Goal: Transaction & Acquisition: Purchase product/service

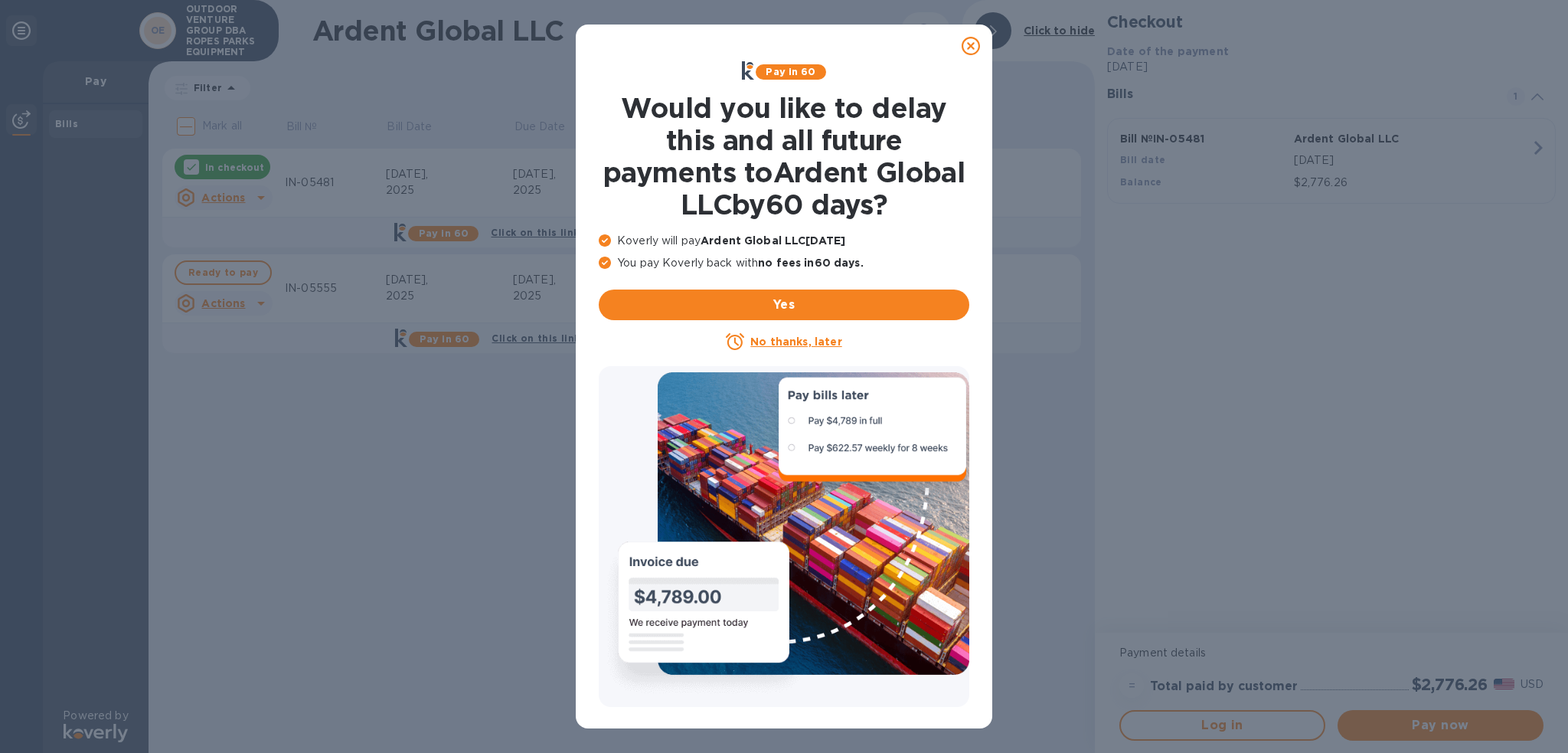
click at [769, 339] on u "No thanks, later" at bounding box center [796, 341] width 91 height 13
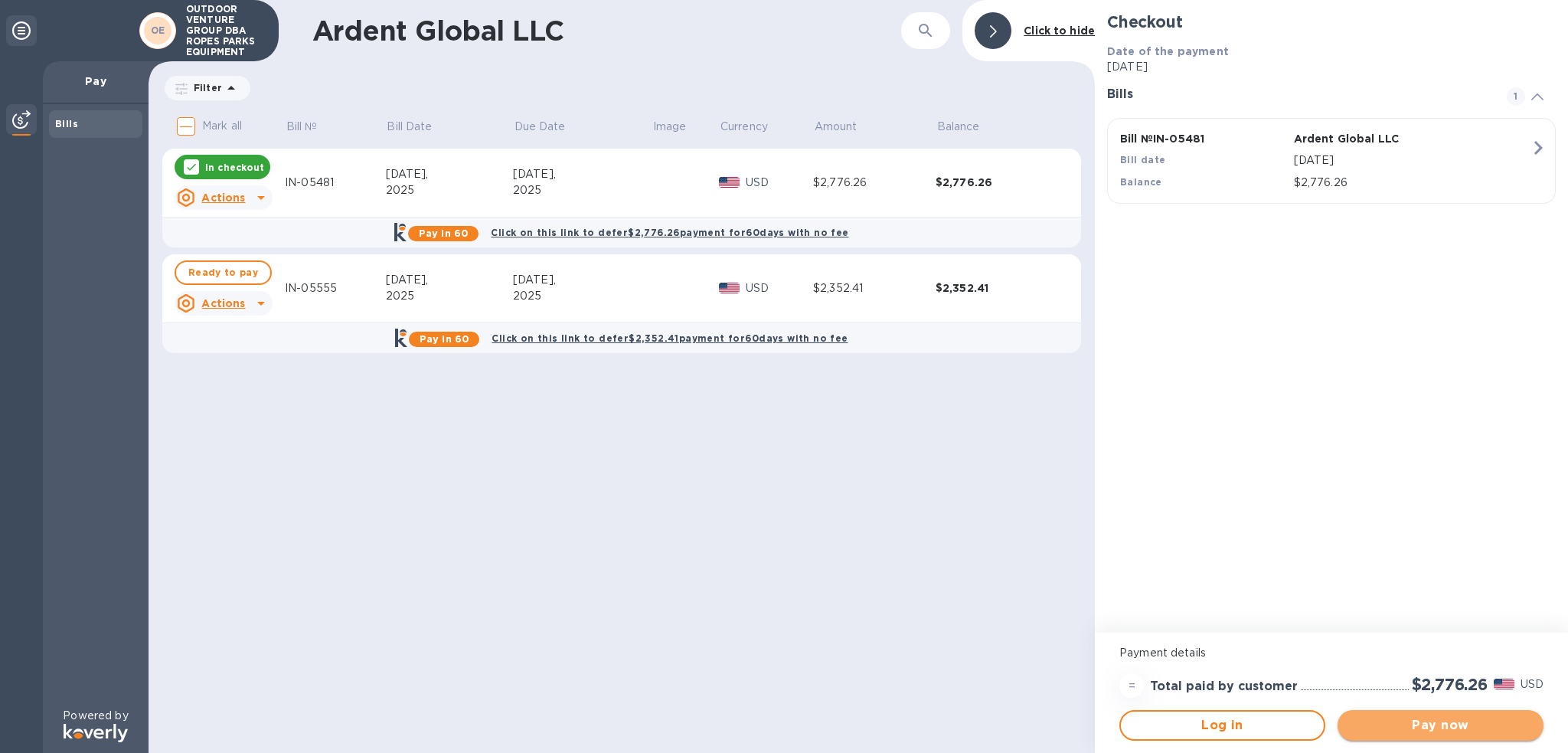
click at [1443, 719] on span "Pay now" at bounding box center [1440, 725] width 181 height 18
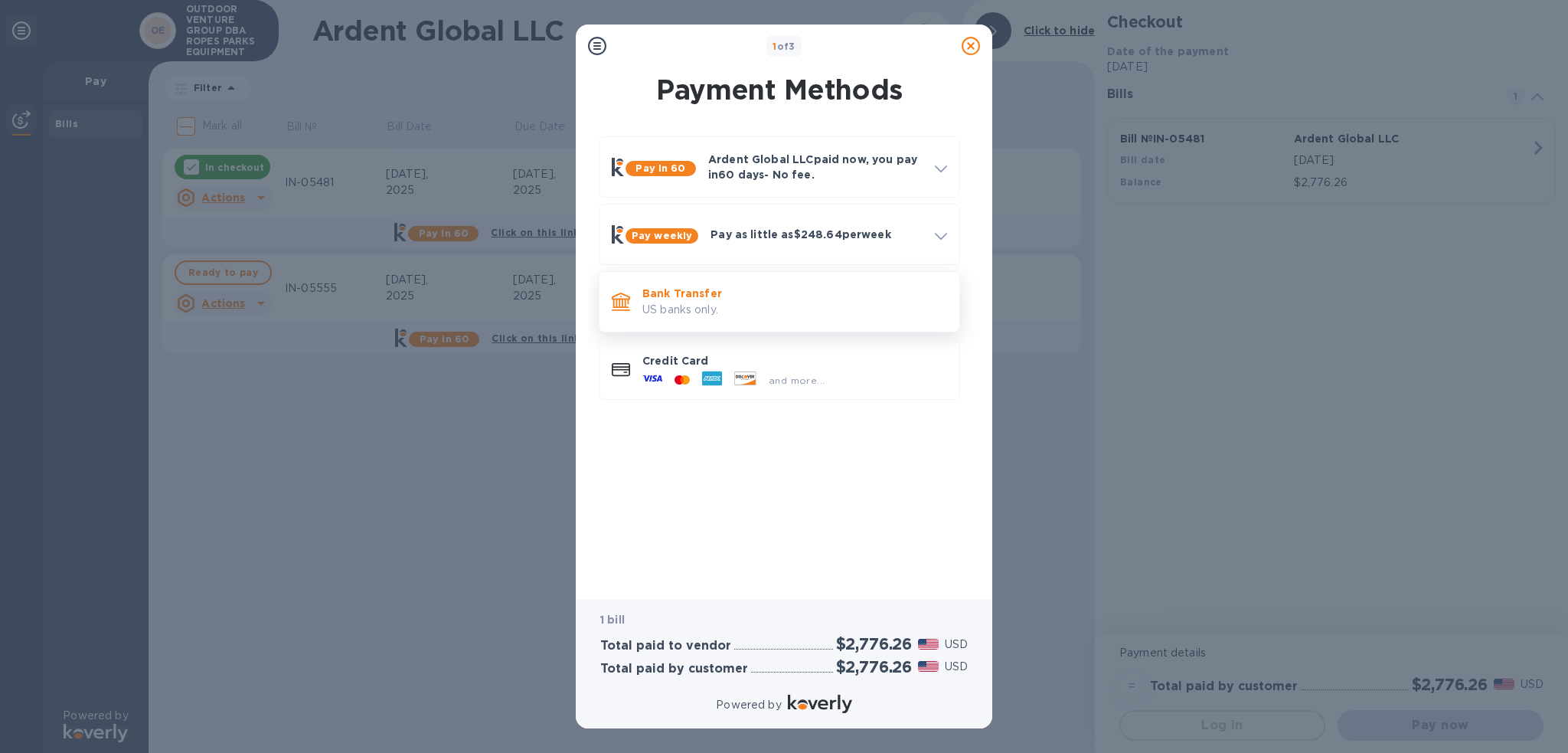
click at [882, 291] on p "Bank Transfer" at bounding box center [795, 294] width 305 height 16
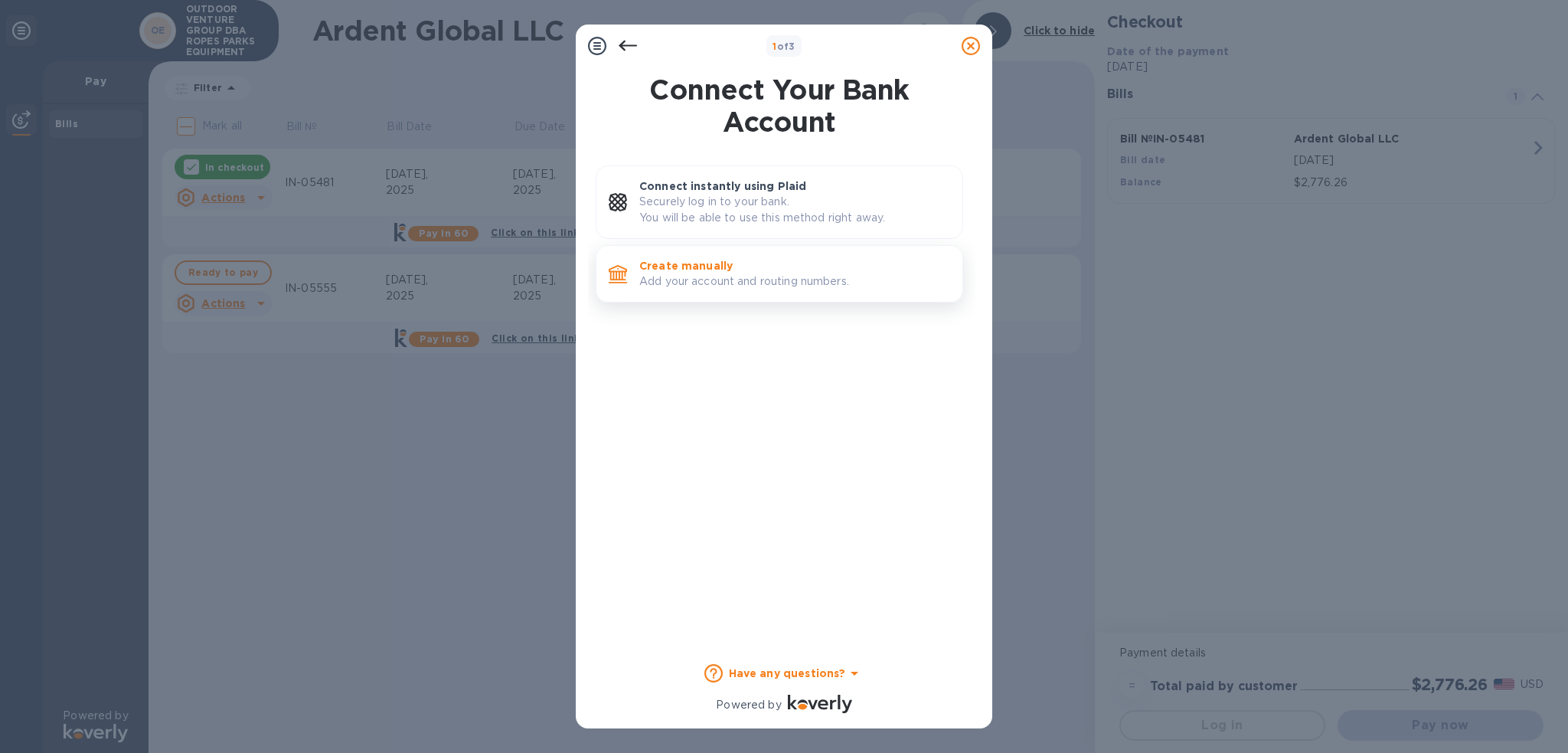
click at [855, 270] on p "Create manually" at bounding box center [795, 266] width 311 height 16
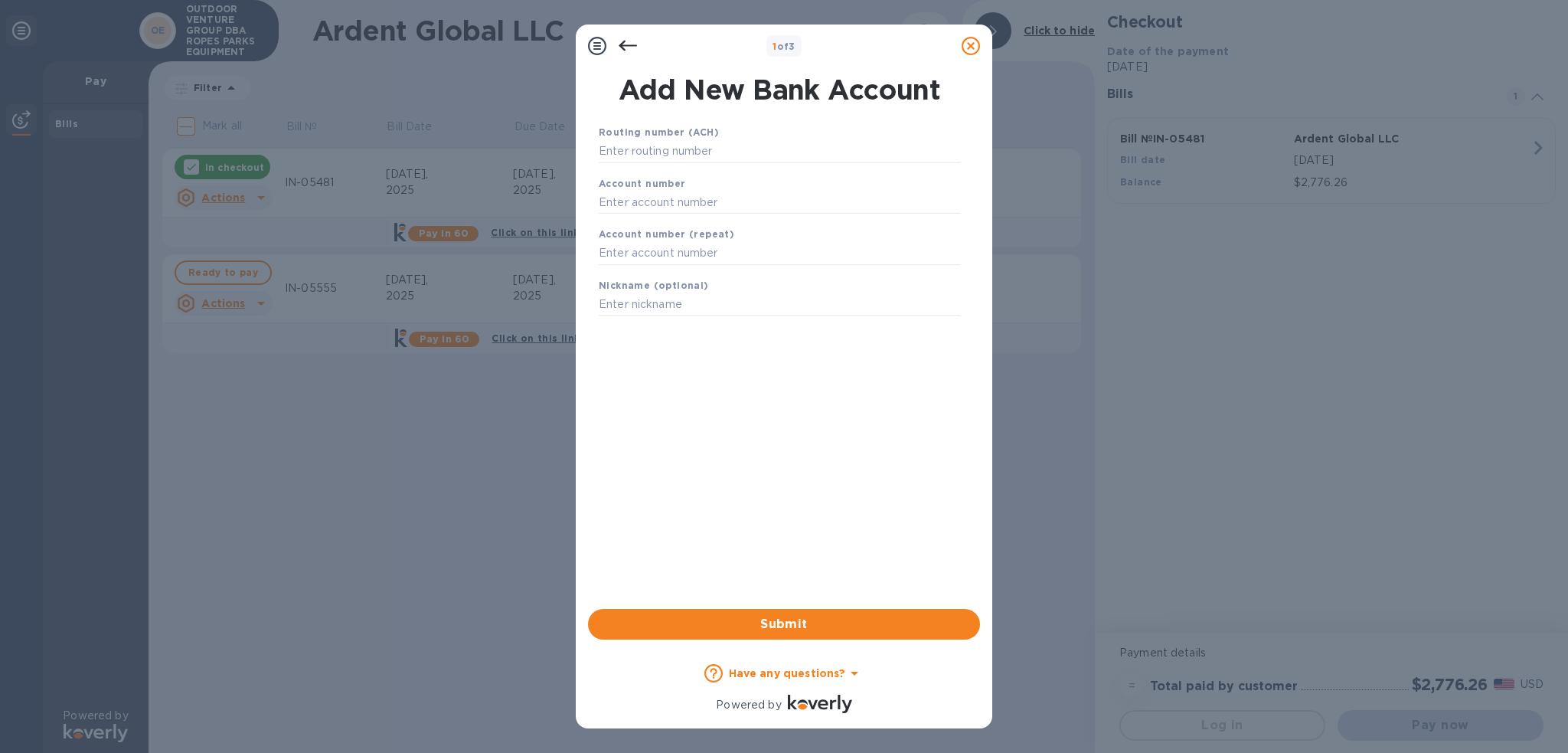
click at [626, 42] on icon at bounding box center [628, 46] width 18 height 18
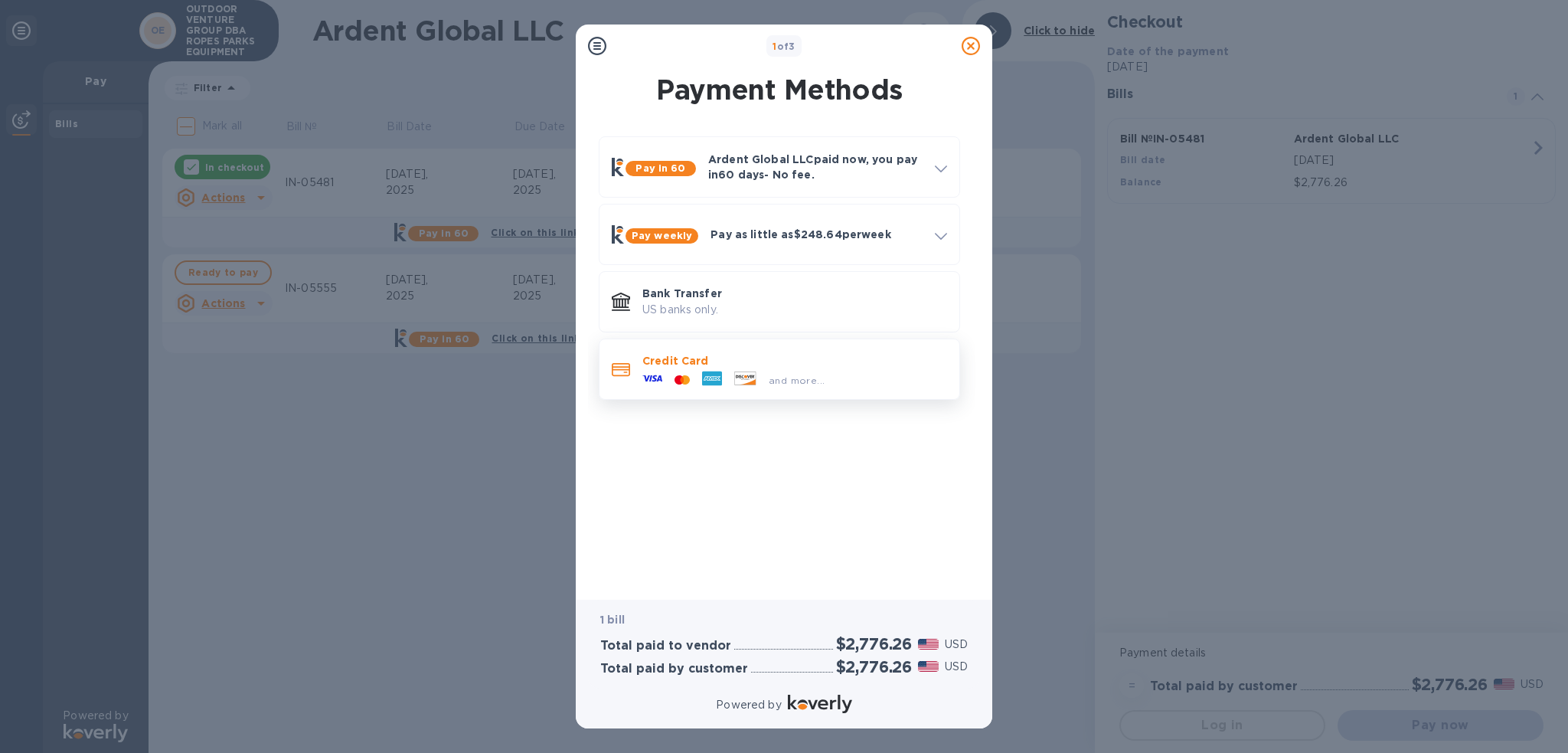
click at [671, 367] on p "Credit Card" at bounding box center [795, 361] width 305 height 16
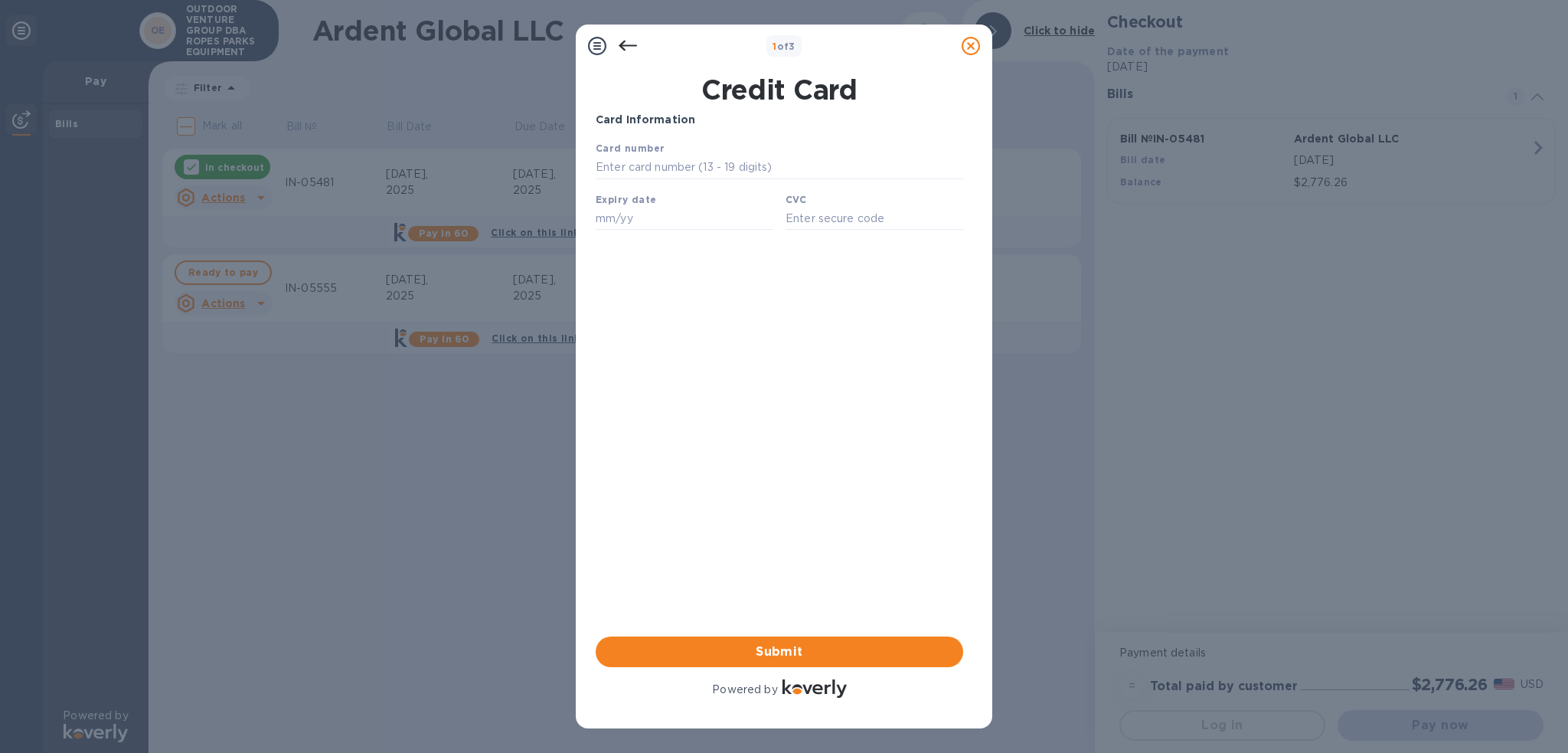
click at [585, 42] on div at bounding box center [598, 47] width 31 height 31
click at [618, 50] on div at bounding box center [628, 47] width 31 height 31
click at [625, 44] on icon at bounding box center [628, 46] width 18 height 18
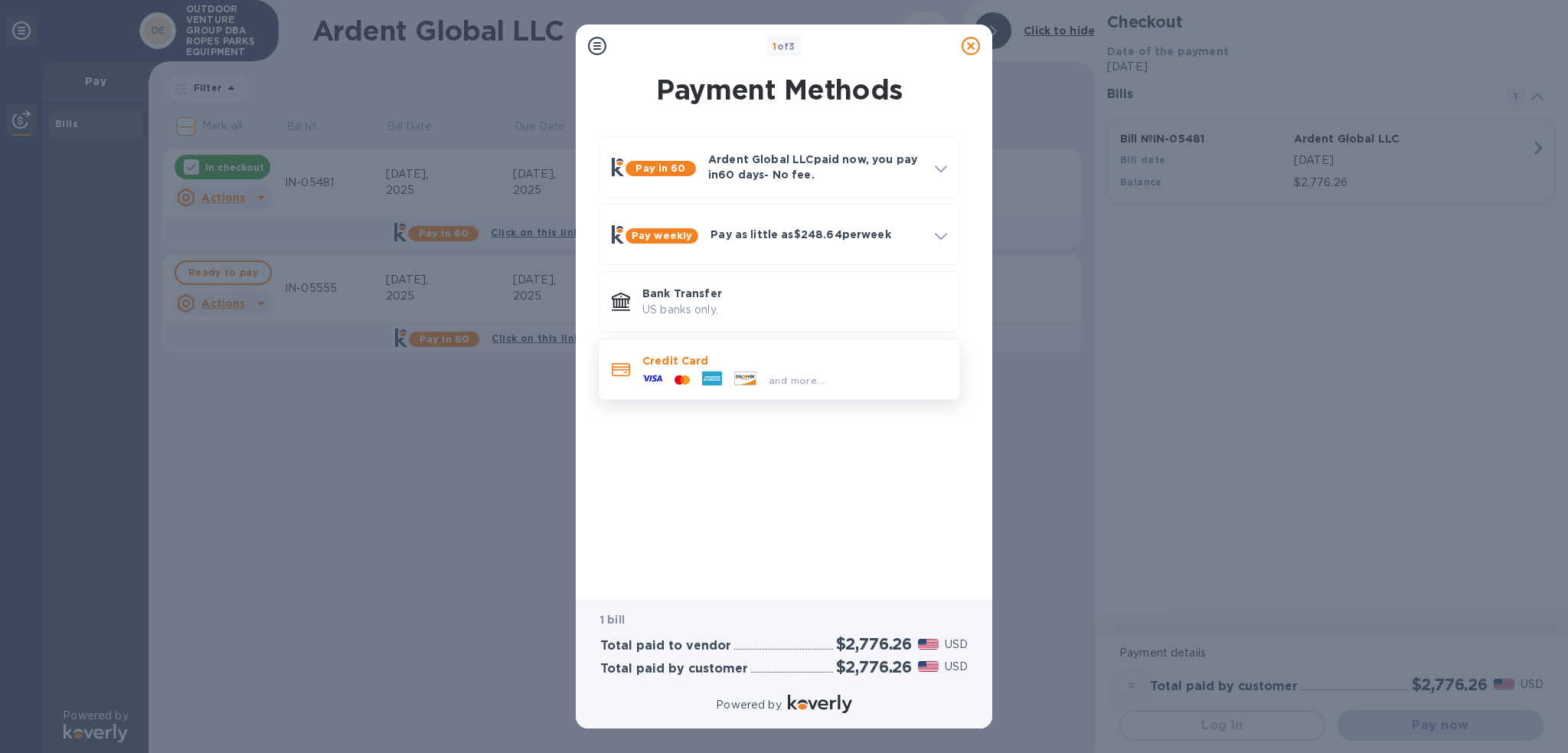
click at [783, 377] on span "and more..." at bounding box center [797, 380] width 56 height 12
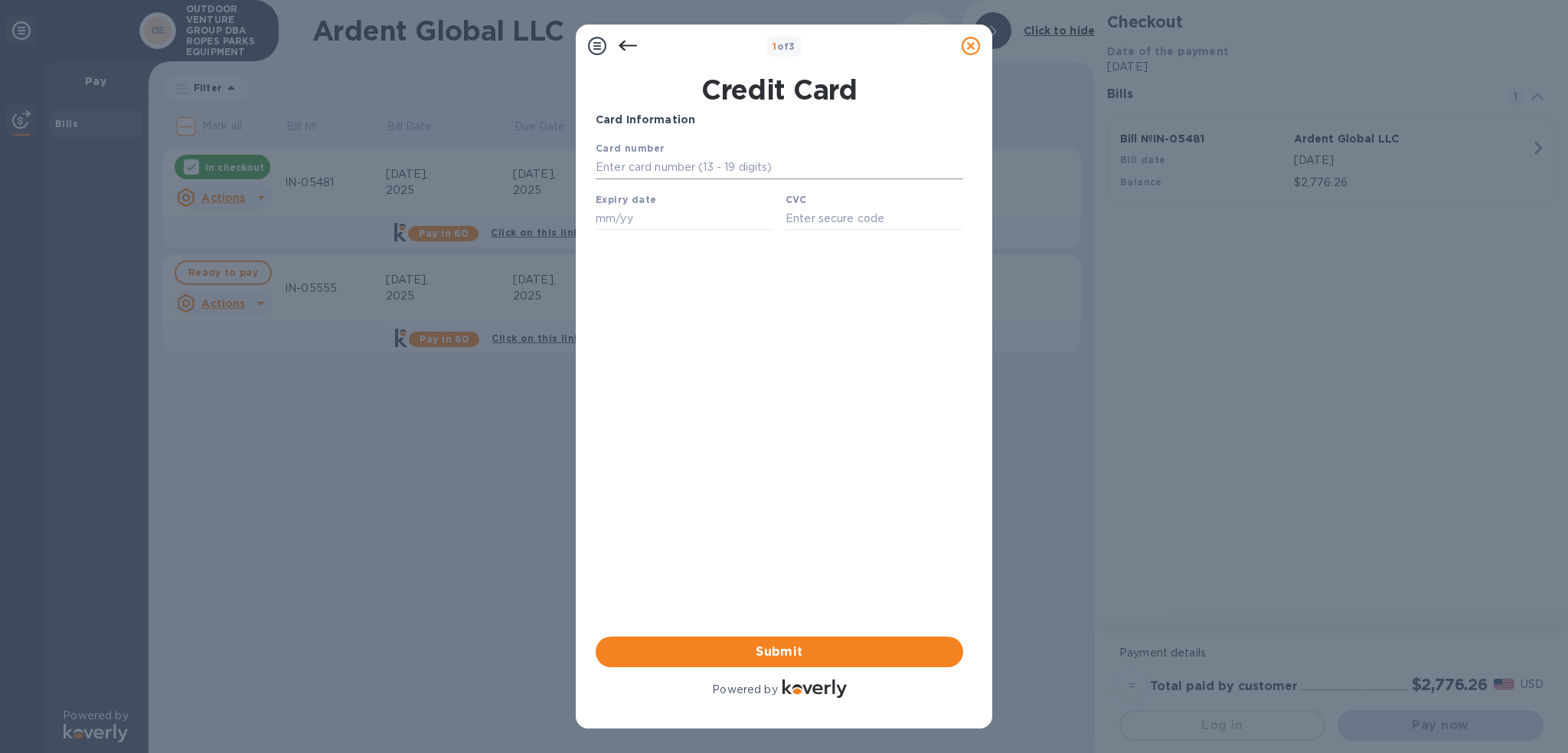
click at [963, 168] on div at bounding box center [963, 168] width 0 height 0
type input "[CREDIT_CARD_NUMBER]"
type input "05/28"
type input "000"
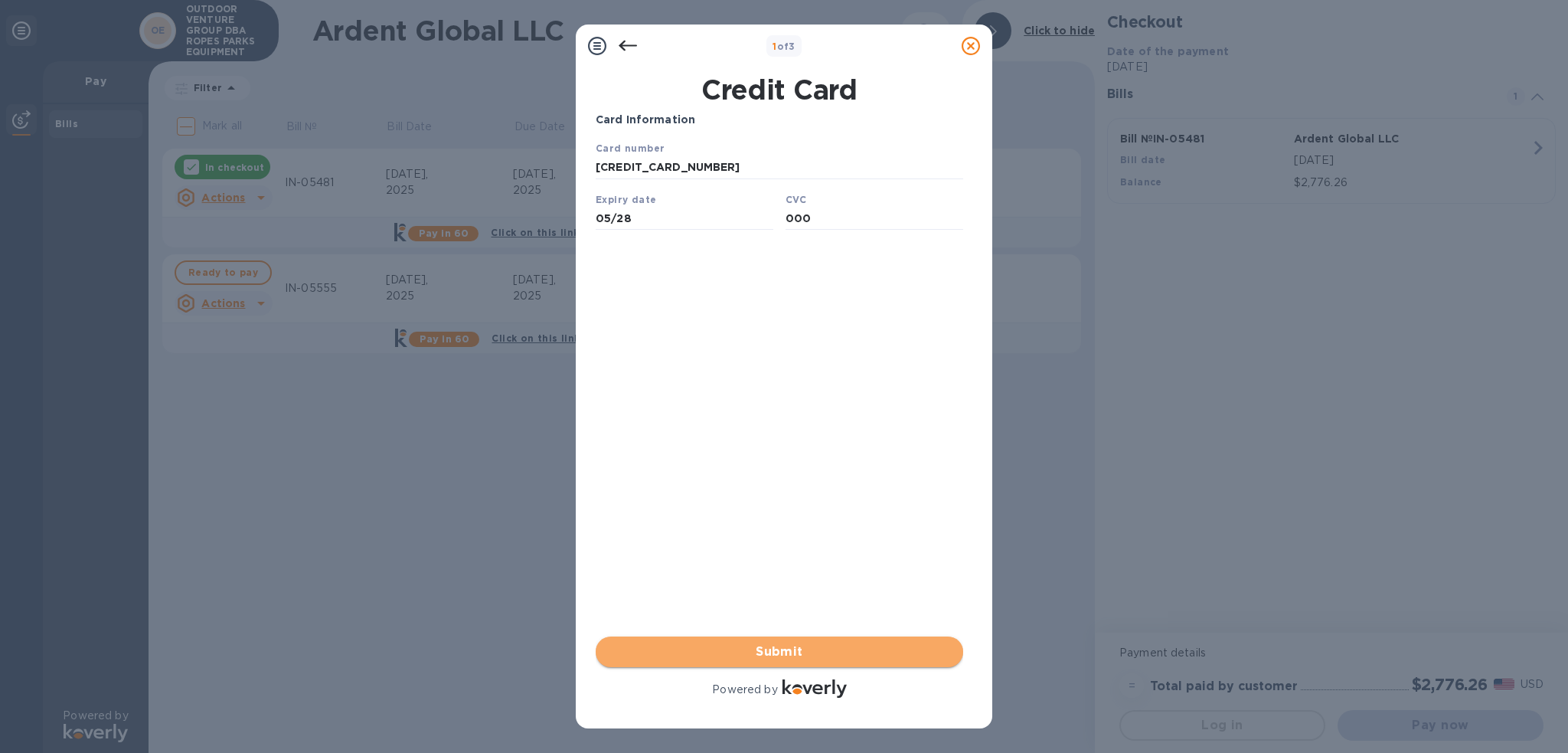
click at [882, 645] on span "Submit" at bounding box center [779, 651] width 343 height 18
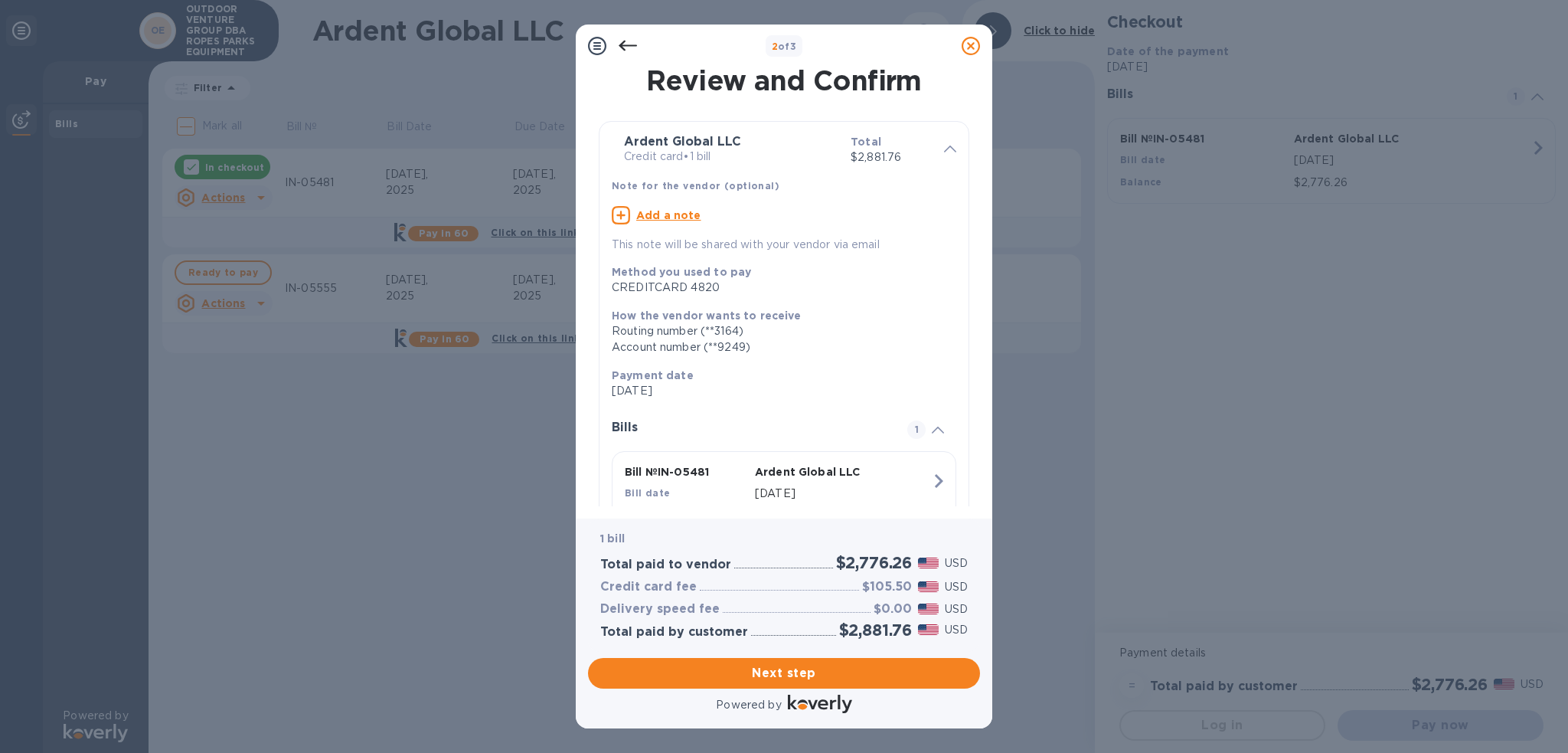
click at [501, 361] on div "2 of 3 Review and Confirm Ardent Global LLC Credit card • 1 bill Total $2,881.7…" at bounding box center [784, 376] width 1568 height 753
